Goal: Book appointment/travel/reservation

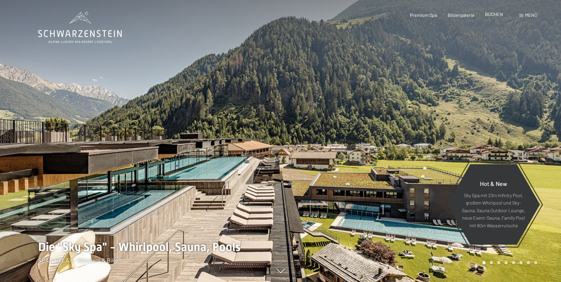
click at [494, 16] on span "BUCHEN" at bounding box center [494, 14] width 18 height 6
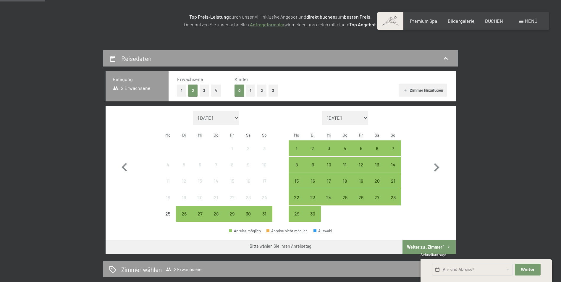
scroll to position [177, 0]
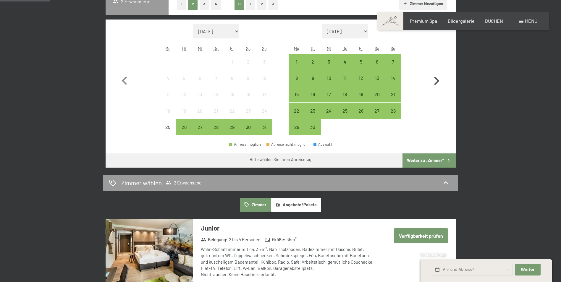
click at [438, 79] on icon "button" at bounding box center [436, 80] width 17 height 17
select select "2025-09-01"
select select "2025-10-01"
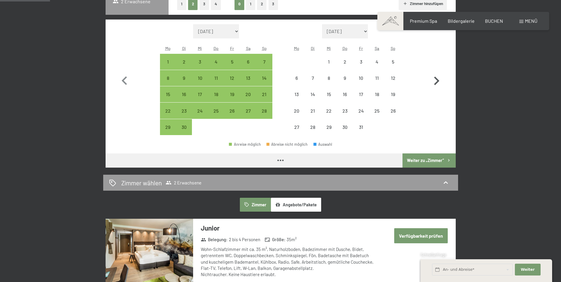
select select "2025-09-01"
select select "[DATE]"
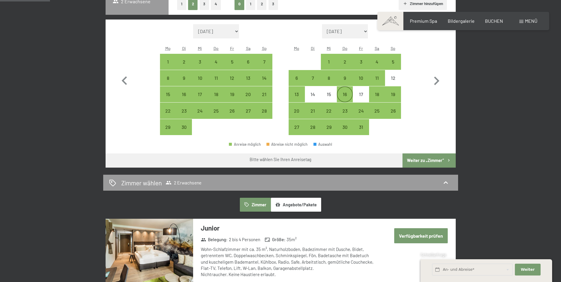
click at [344, 96] on div "16" at bounding box center [344, 99] width 15 height 15
select select "[DATE]"
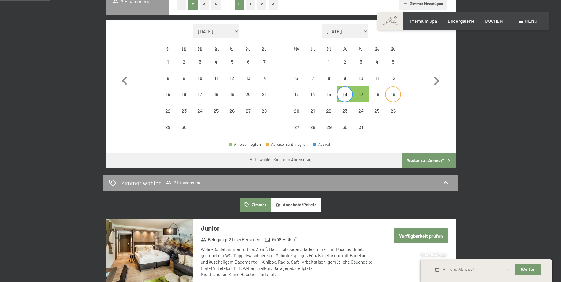
click at [390, 93] on div "19" at bounding box center [393, 99] width 15 height 15
select select "[DATE]"
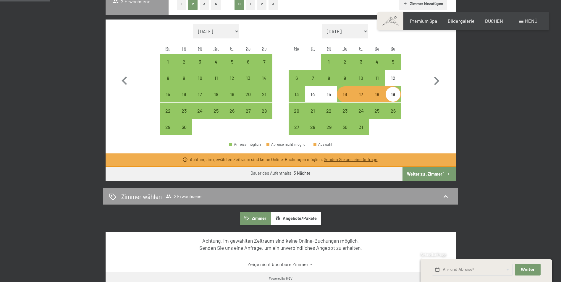
click at [443, 177] on button "Weiter zu „Zimmer“" at bounding box center [428, 174] width 53 height 14
select select "[DATE]"
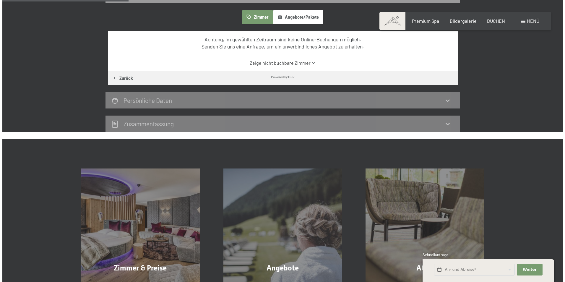
scroll to position [141, 0]
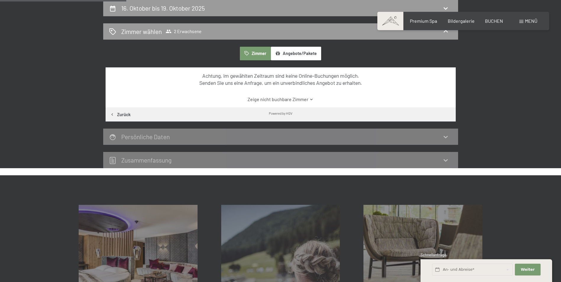
click at [530, 22] on span "Menü" at bounding box center [531, 21] width 12 height 6
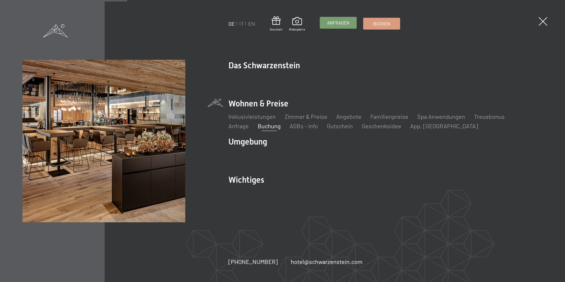
click at [342, 25] on span "Anfragen" at bounding box center [338, 23] width 22 height 6
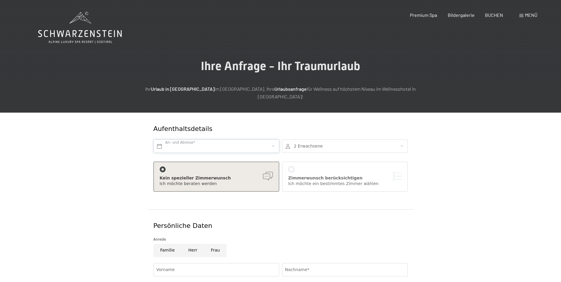
click at [186, 140] on input "text" at bounding box center [216, 146] width 126 height 13
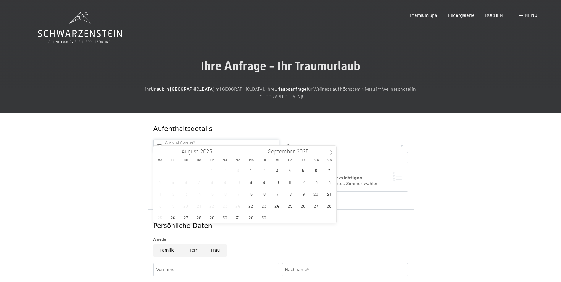
click at [187, 140] on input "text" at bounding box center [216, 146] width 126 height 13
drag, startPoint x: 11, startPoint y: 153, endPoint x: 42, endPoint y: 149, distance: 31.4
click at [14, 153] on div "Aufenthaltsdetails An- und Abreise* 2 Erwachsene 2 Erwachsene Älter als 14 Jahr…" at bounding box center [280, 258] width 561 height 290
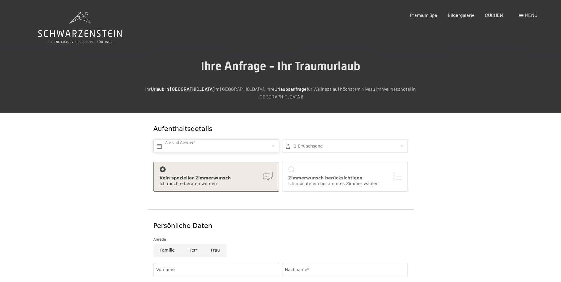
click at [168, 140] on input "text" at bounding box center [216, 146] width 126 height 13
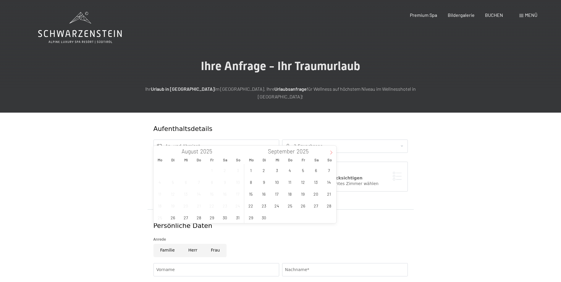
click at [331, 151] on icon at bounding box center [331, 153] width 4 height 4
click at [290, 192] on span "16" at bounding box center [290, 194] width 12 height 12
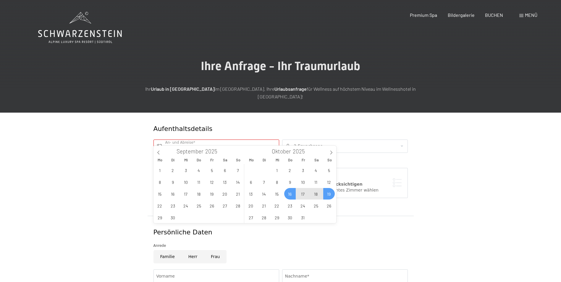
click at [326, 194] on span "19" at bounding box center [329, 194] width 12 height 12
type input "Do. 16.10.2025 - So. 19.10.2025"
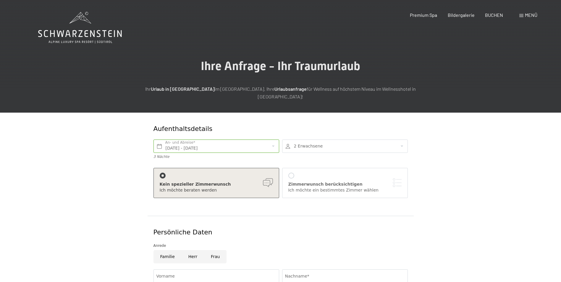
click at [267, 182] on div "Kein spezieller Zimmerwunsch" at bounding box center [216, 185] width 113 height 6
click at [216, 173] on div "Kein spezieller Zimmerwunsch Ich möchte beraten werden" at bounding box center [216, 183] width 113 height 20
click at [292, 173] on div at bounding box center [291, 176] width 6 height 6
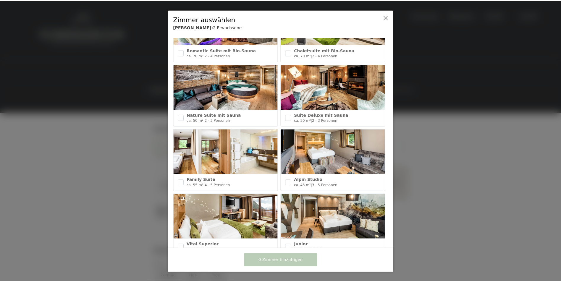
scroll to position [77, 0]
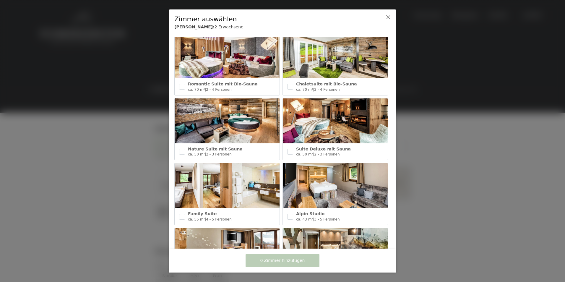
click at [218, 64] on img at bounding box center [227, 55] width 105 height 45
click at [180, 85] on input "checkbox" at bounding box center [182, 87] width 6 height 6
checkbox input "false"
click at [180, 150] on input "checkbox" at bounding box center [182, 152] width 6 height 6
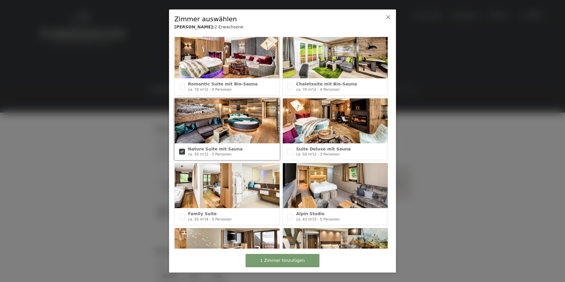
click at [182, 150] on input "checkbox" at bounding box center [182, 152] width 6 height 6
checkbox input "false"
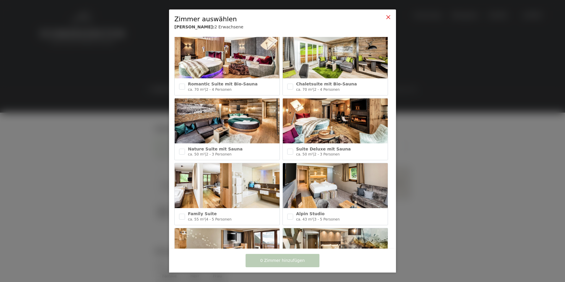
click at [388, 17] on icon at bounding box center [388, 17] width 5 height 5
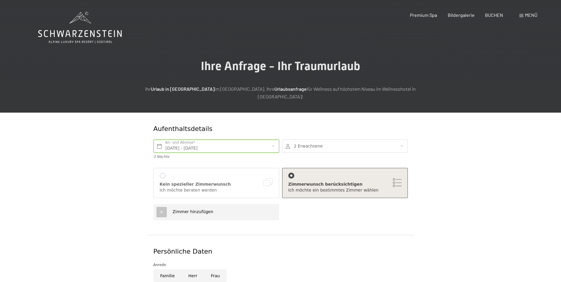
click at [164, 173] on div at bounding box center [163, 176] width 6 height 6
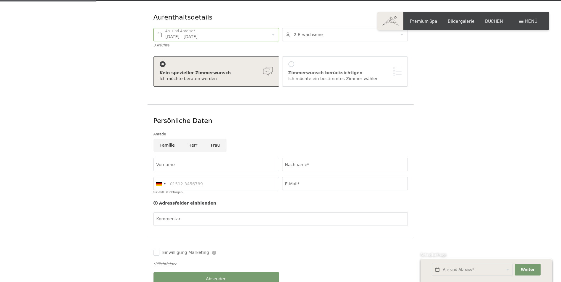
scroll to position [118, 0]
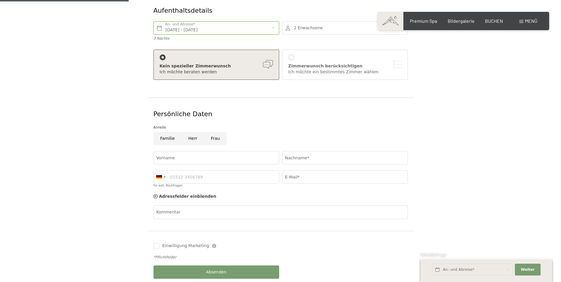
click at [190, 132] on input "Herr" at bounding box center [193, 138] width 22 height 13
radio input "true"
click at [170, 151] on input "Vorname" at bounding box center [216, 157] width 126 height 13
type input "Loris"
type input "Zaros"
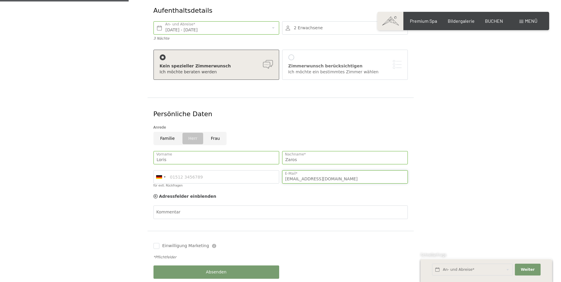
drag, startPoint x: 337, startPoint y: 169, endPoint x: 277, endPoint y: 173, distance: 60.2
click at [277, 173] on div "Loris Vorname Zaros Nachname* Germany (Deutschland) +49 Italy (Italia) +39 Aust…" at bounding box center [280, 171] width 257 height 46
click at [303, 171] on input "zahn" at bounding box center [345, 176] width 126 height 13
type input "zahnarzt.mals@gmail.com"
type input "3472290688"
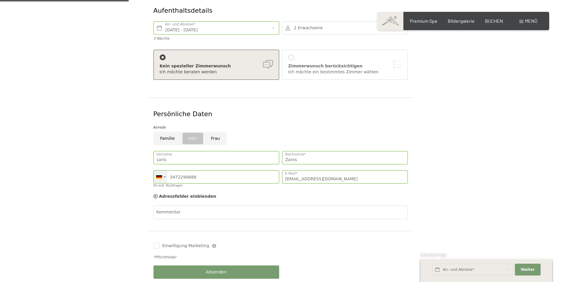
click at [164, 177] on div at bounding box center [165, 177] width 2 height 1
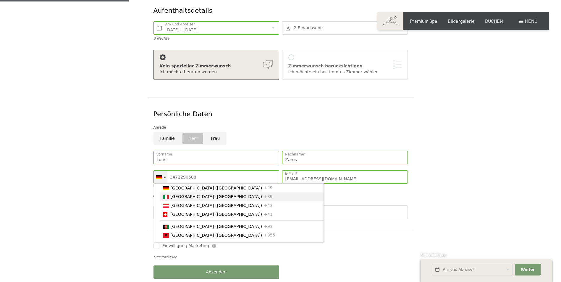
click at [167, 195] on div "List of countries" at bounding box center [166, 197] width 6 height 4
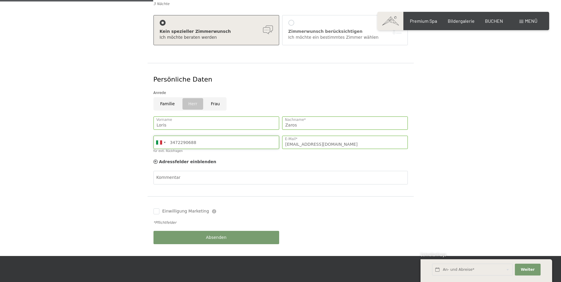
scroll to position [148, 0]
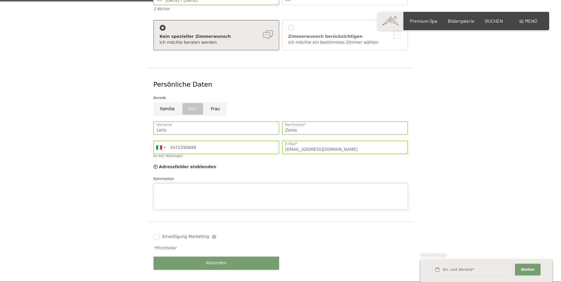
click at [171, 176] on div "Kommentar" at bounding box center [280, 193] width 254 height 34
click at [245, 186] on textarea "Guten Tag, anfrage ob zu den oben genannten Termin ein Zmmer/Suite" at bounding box center [280, 196] width 254 height 27
click at [278, 186] on textarea "Guten Tag, anfrage ob zu den oben genannten Termin ein Zimmer/Suite" at bounding box center [280, 196] width 254 height 27
click at [192, 197] on textarea "Guten Tag, anfrage ob zu den oben genannten Termin ein Zimmer/Suite frei wäre. …" at bounding box center [280, 196] width 254 height 27
click at [158, 198] on textarea "Guten Tag, anfrage ob zu den oben genannten Termin ein Zimmer/Suite frei wäre. …" at bounding box center [280, 196] width 254 height 27
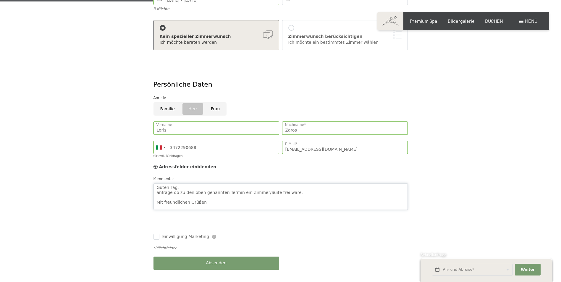
click at [205, 197] on textarea "Guten Tag, anfrage ob zu den oben genannten Termin ein Zimmer/Suite frei wäre. …" at bounding box center [280, 196] width 254 height 27
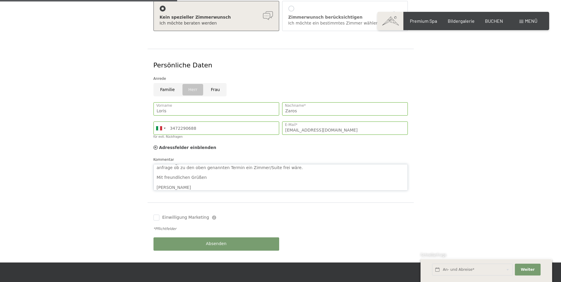
scroll to position [177, 0]
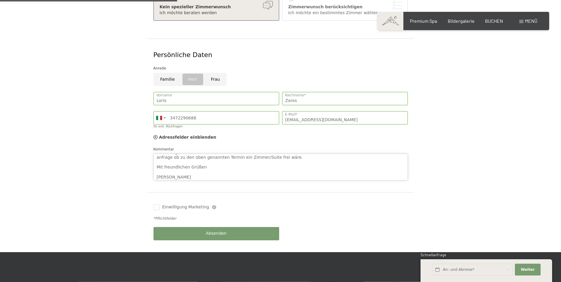
type textarea "Guten Tag, anfrage ob zu den oben genannten Termin ein Zimmer/Suite frei wäre. …"
click at [217, 228] on div "Absenden" at bounding box center [216, 233] width 129 height 19
click at [213, 231] on span "Absenden" at bounding box center [216, 234] width 21 height 6
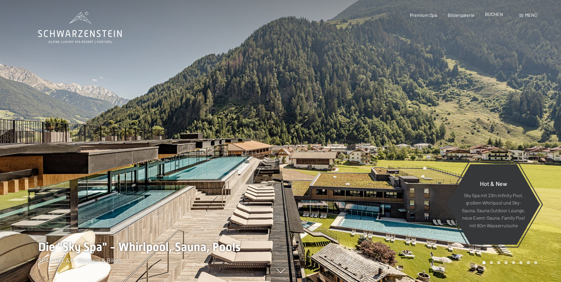
click at [494, 14] on span "BUCHEN" at bounding box center [494, 14] width 18 height 6
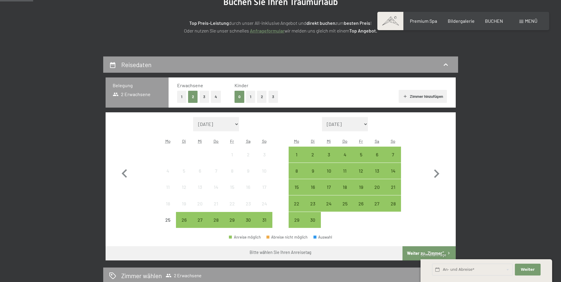
scroll to position [118, 0]
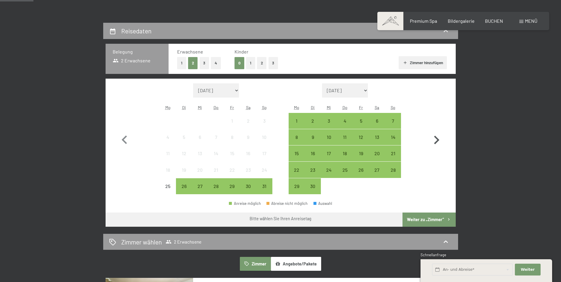
click at [436, 139] on icon "button" at bounding box center [436, 140] width 5 height 9
select select "[DATE]"
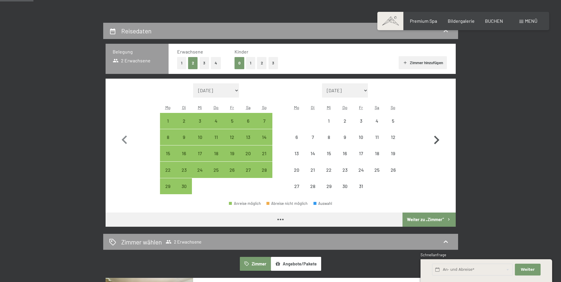
select select "[DATE]"
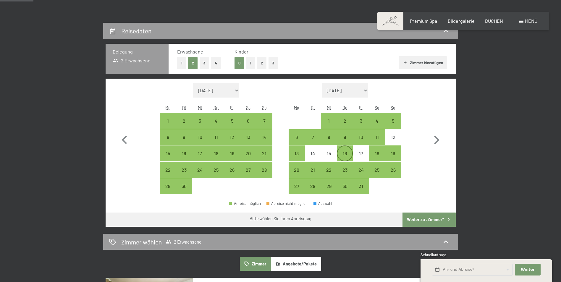
click at [347, 154] on div "16" at bounding box center [344, 158] width 15 height 15
select select "[DATE]"
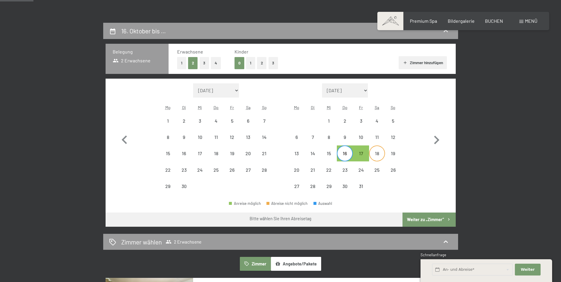
click at [376, 152] on div "18" at bounding box center [377, 158] width 15 height 15
select select "[DATE]"
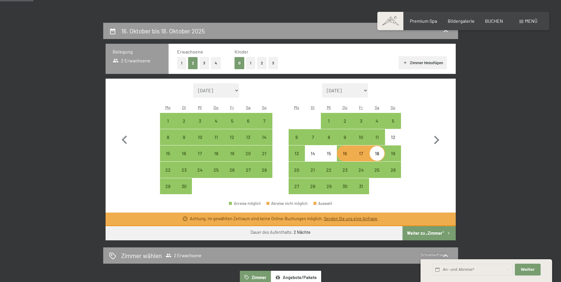
click at [343, 154] on div "16" at bounding box center [344, 158] width 15 height 15
select select "[DATE]"
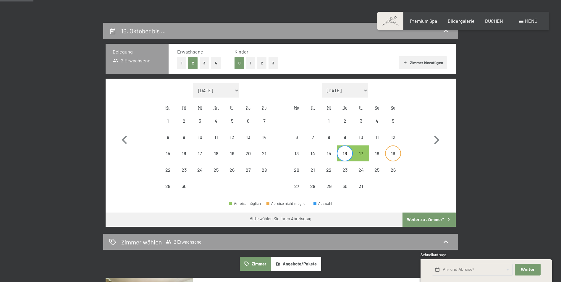
click at [390, 156] on div "19" at bounding box center [393, 158] width 15 height 15
select select "[DATE]"
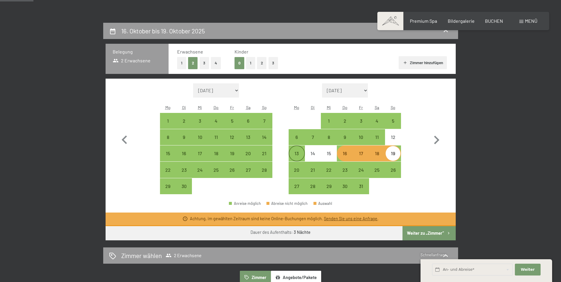
click at [297, 154] on div "13" at bounding box center [296, 158] width 15 height 15
select select "[DATE]"
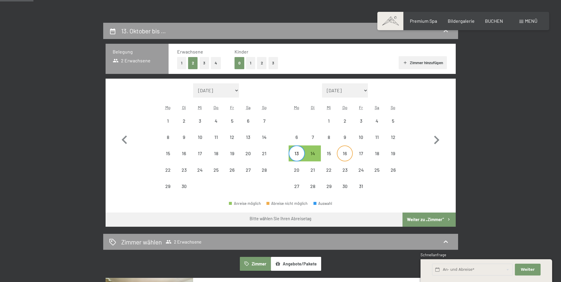
click at [345, 153] on div "16" at bounding box center [344, 158] width 15 height 15
select select "[DATE]"
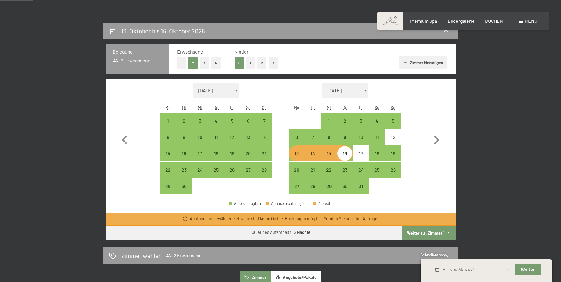
click at [298, 154] on div "13" at bounding box center [296, 158] width 15 height 15
select select "[DATE]"
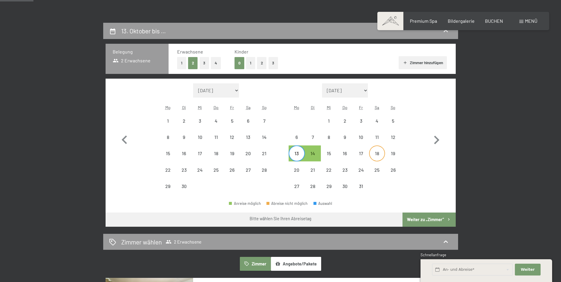
click at [376, 152] on div "18" at bounding box center [377, 158] width 15 height 15
select select "[DATE]"
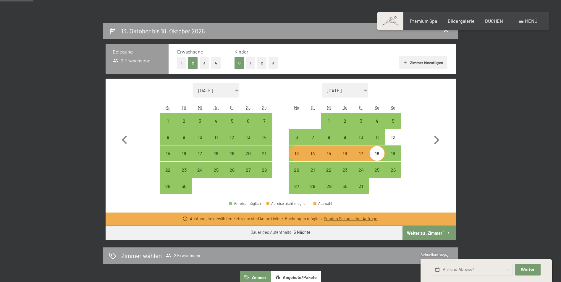
click at [296, 156] on div "13" at bounding box center [296, 158] width 15 height 15
select select "[DATE]"
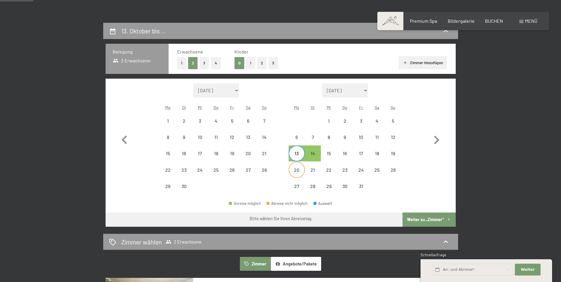
click at [298, 170] on div "20" at bounding box center [296, 175] width 15 height 15
select select "[DATE]"
